Goal: Task Accomplishment & Management: Manage account settings

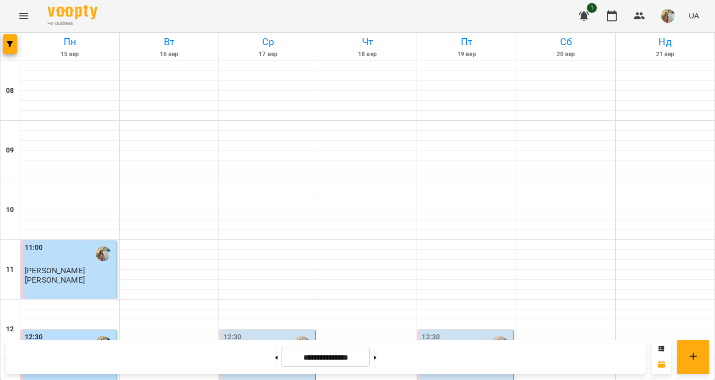
scroll to position [415, 0]
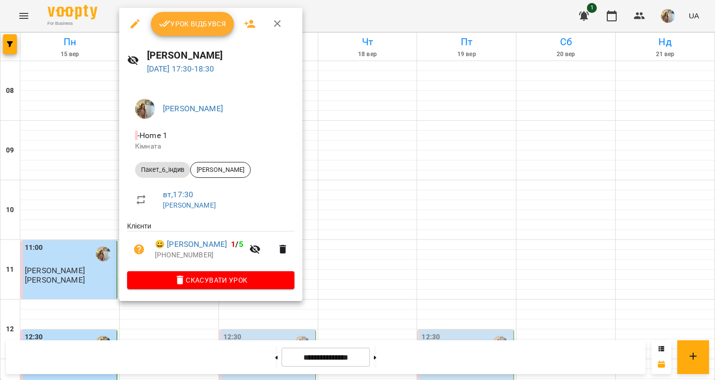
drag, startPoint x: 210, startPoint y: 19, endPoint x: 203, endPoint y: 40, distance: 22.6
click at [210, 19] on span "Урок відбувся" at bounding box center [193, 24] width 68 height 12
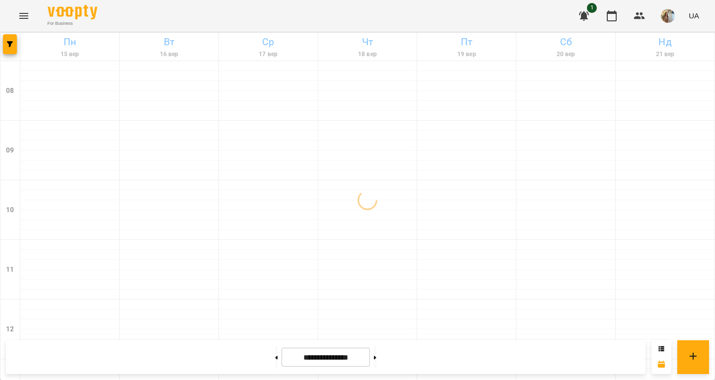
scroll to position [500, 0]
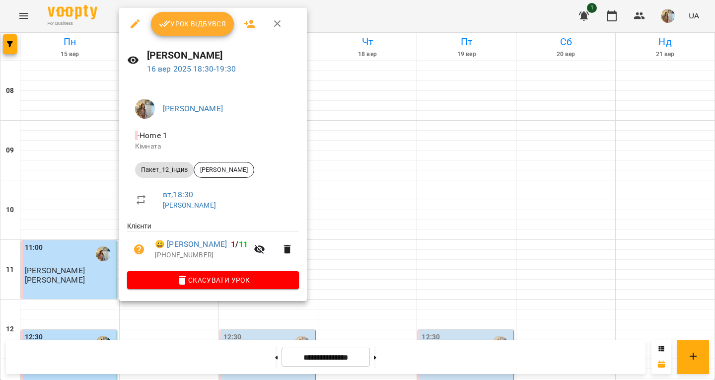
click at [206, 14] on button "Урок відбувся" at bounding box center [192, 24] width 83 height 24
